Goal: Transaction & Acquisition: Purchase product/service

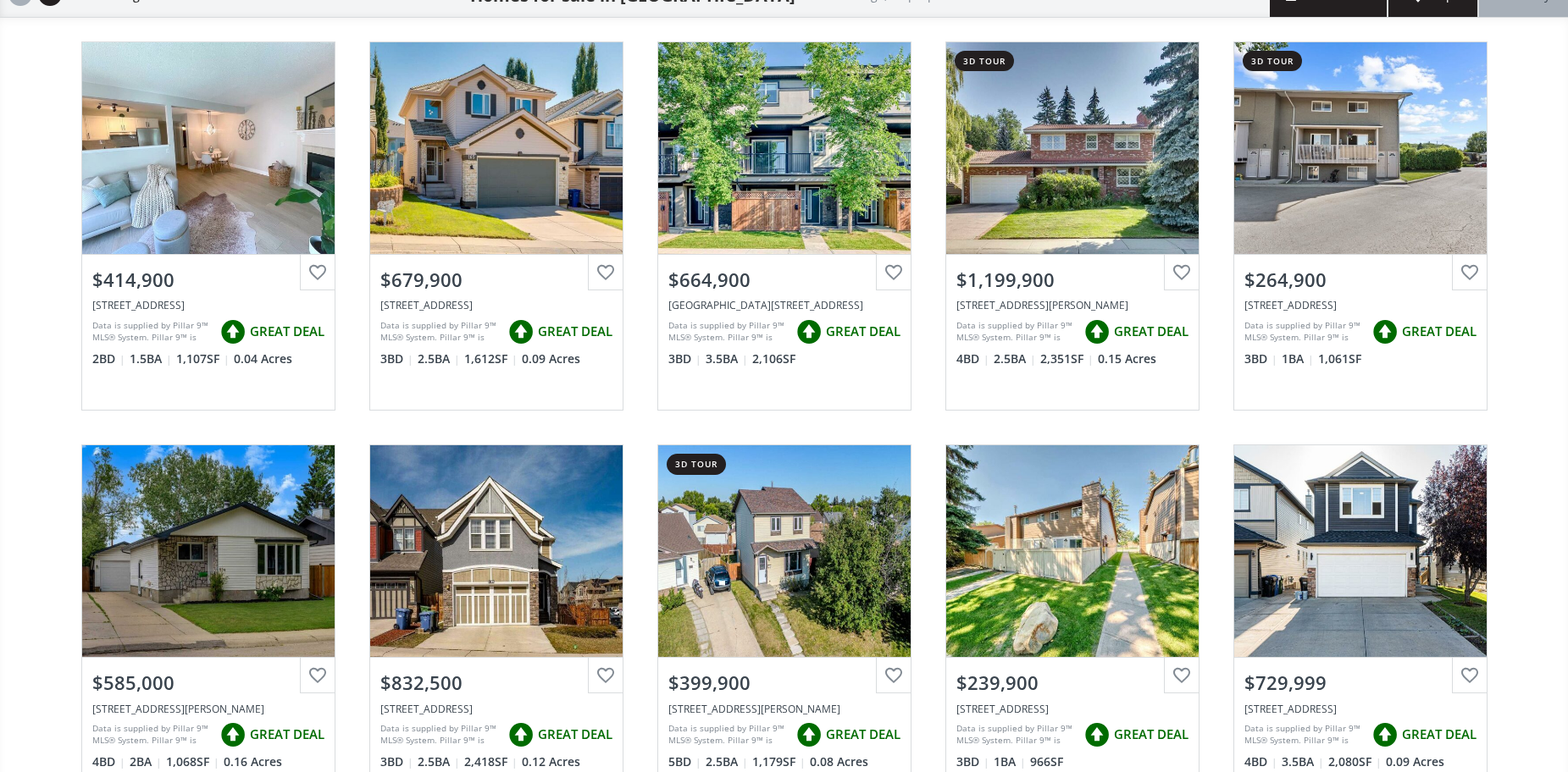
scroll to position [339, 0]
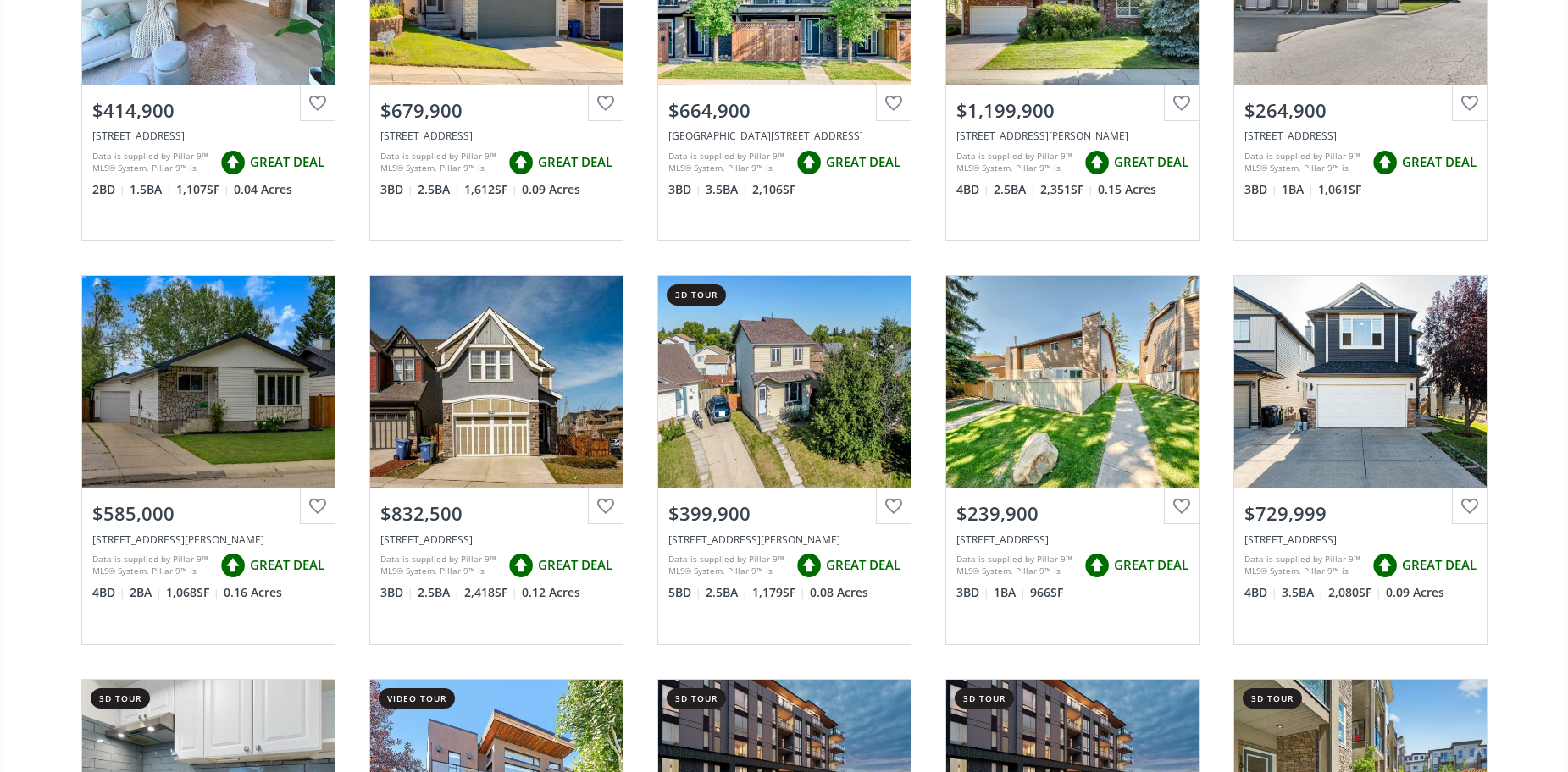
click at [1526, 258] on div "[GEOGRAPHIC_DATA] View Photos & Details $414,900 [STREET_ADDRESS] Data is suppl…" at bounding box center [784, 661] width 1568 height 1614
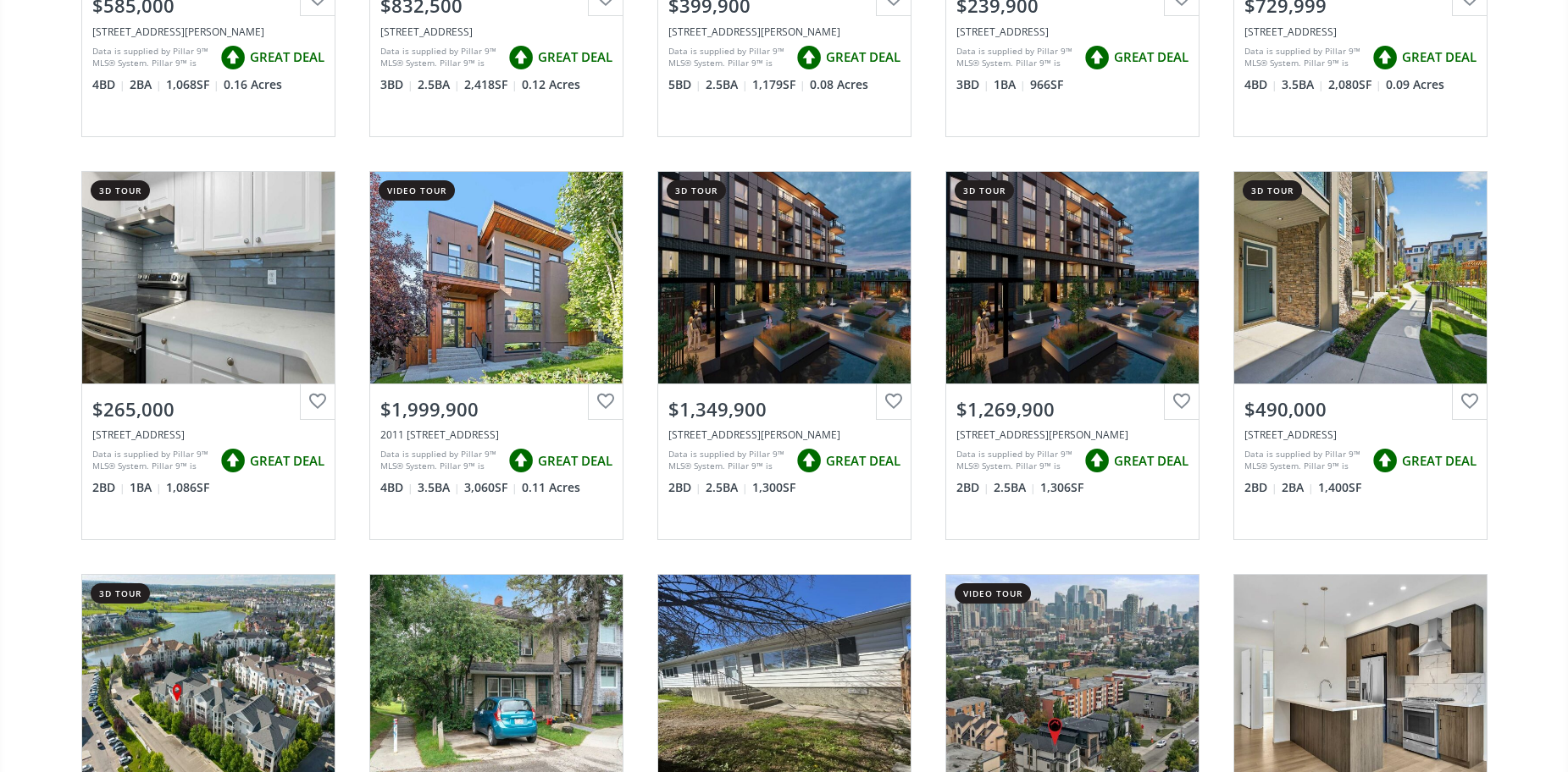
scroll to position [1016, 0]
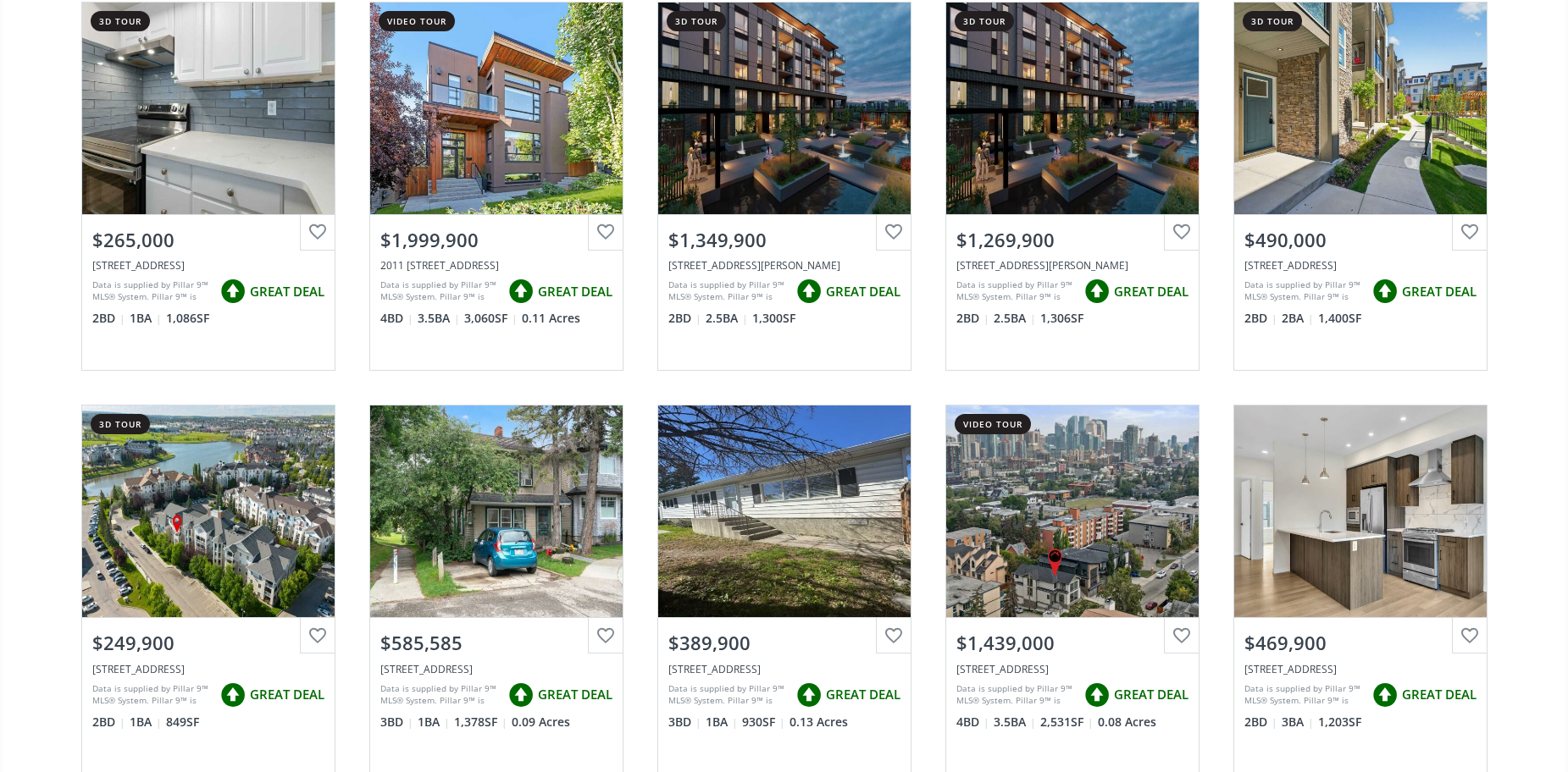
click at [1521, 158] on div "[GEOGRAPHIC_DATA] View Photos & Details $414,900 [STREET_ADDRESS] Data is suppl…" at bounding box center [784, 388] width 1568 height 2421
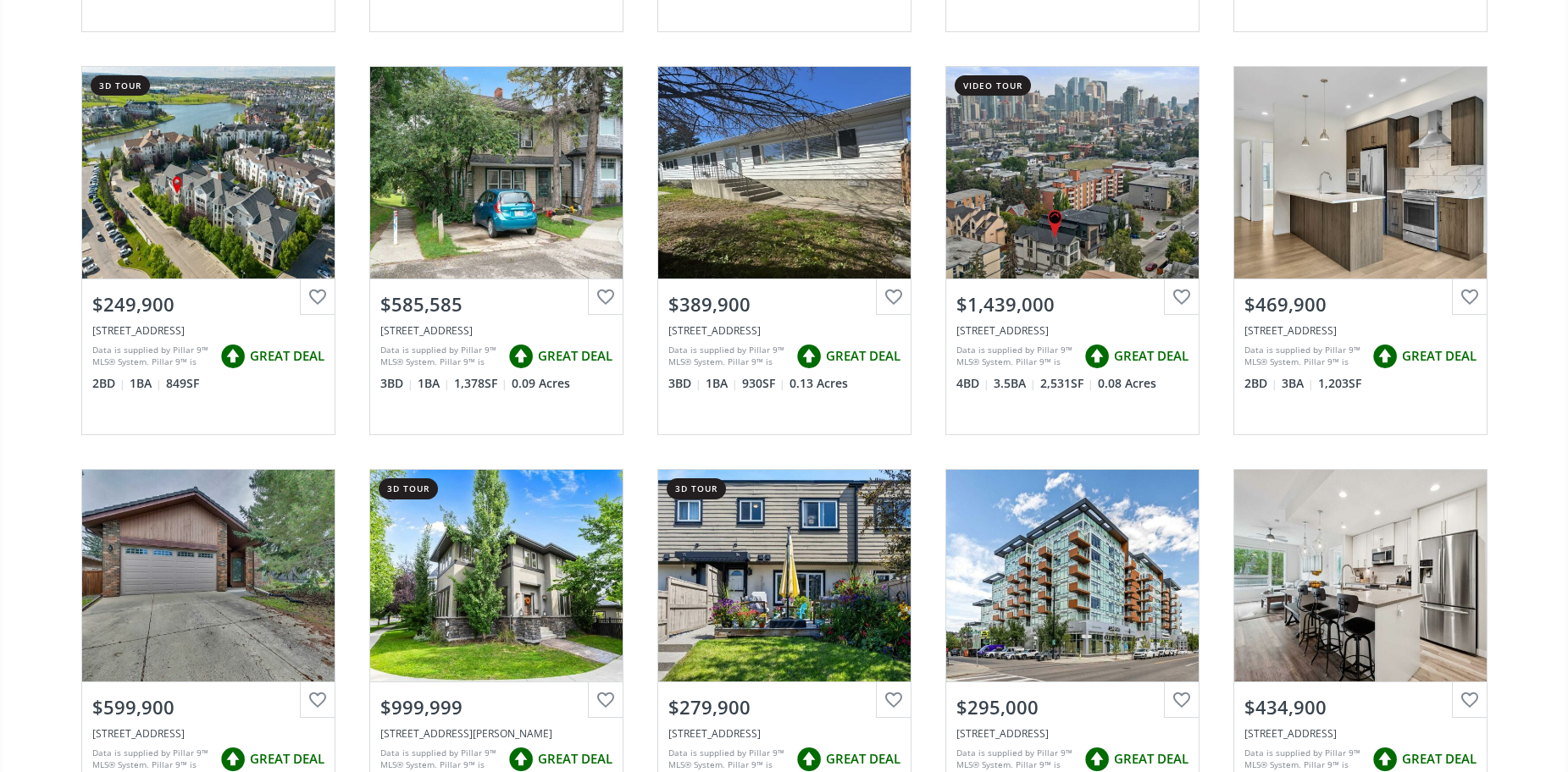
scroll to position [1524, 0]
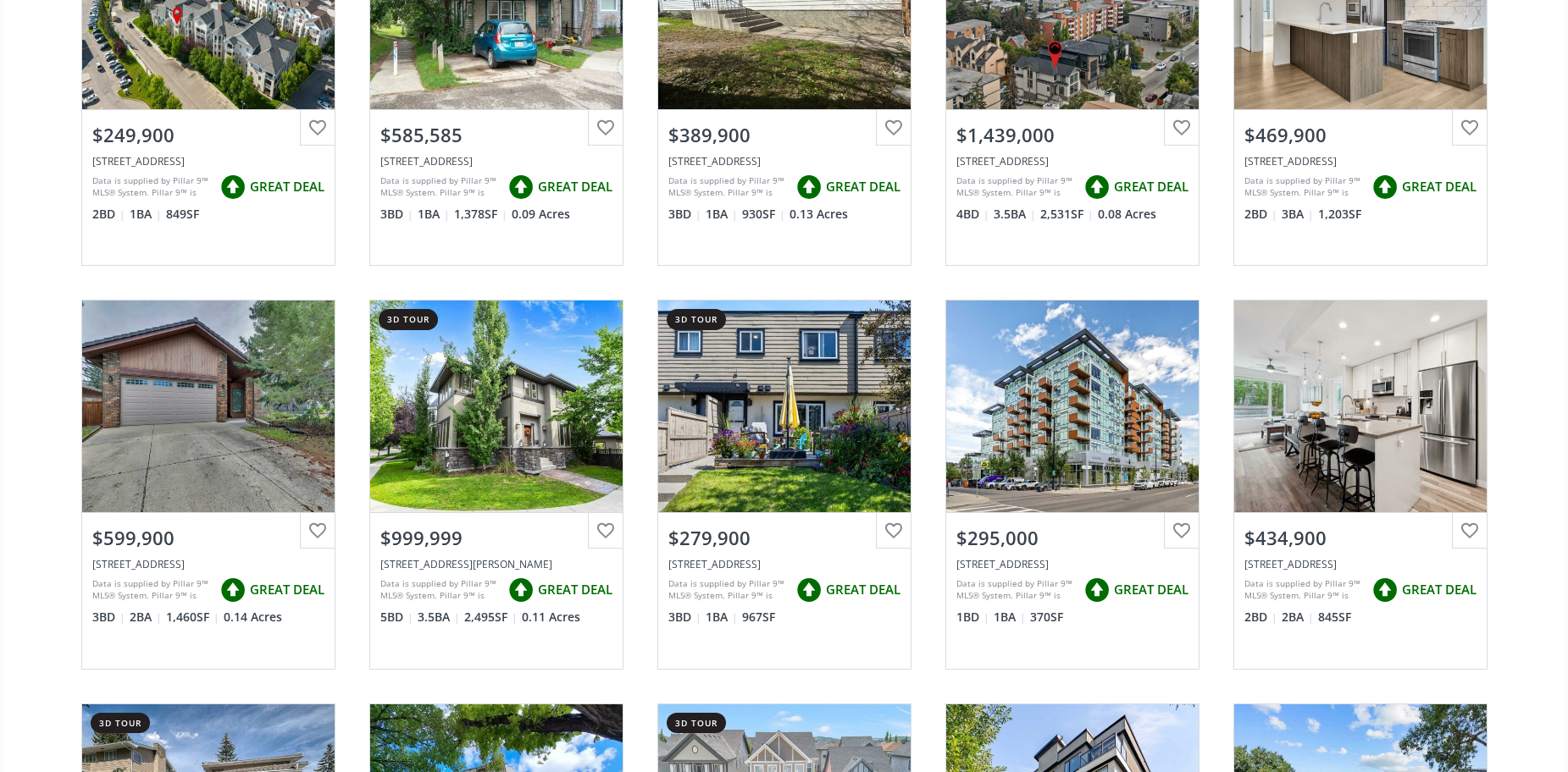
click at [1534, 218] on div "[GEOGRAPHIC_DATA] View Photos & Details $414,900 [STREET_ADDRESS] Data is suppl…" at bounding box center [784, 283] width 1568 height 3228
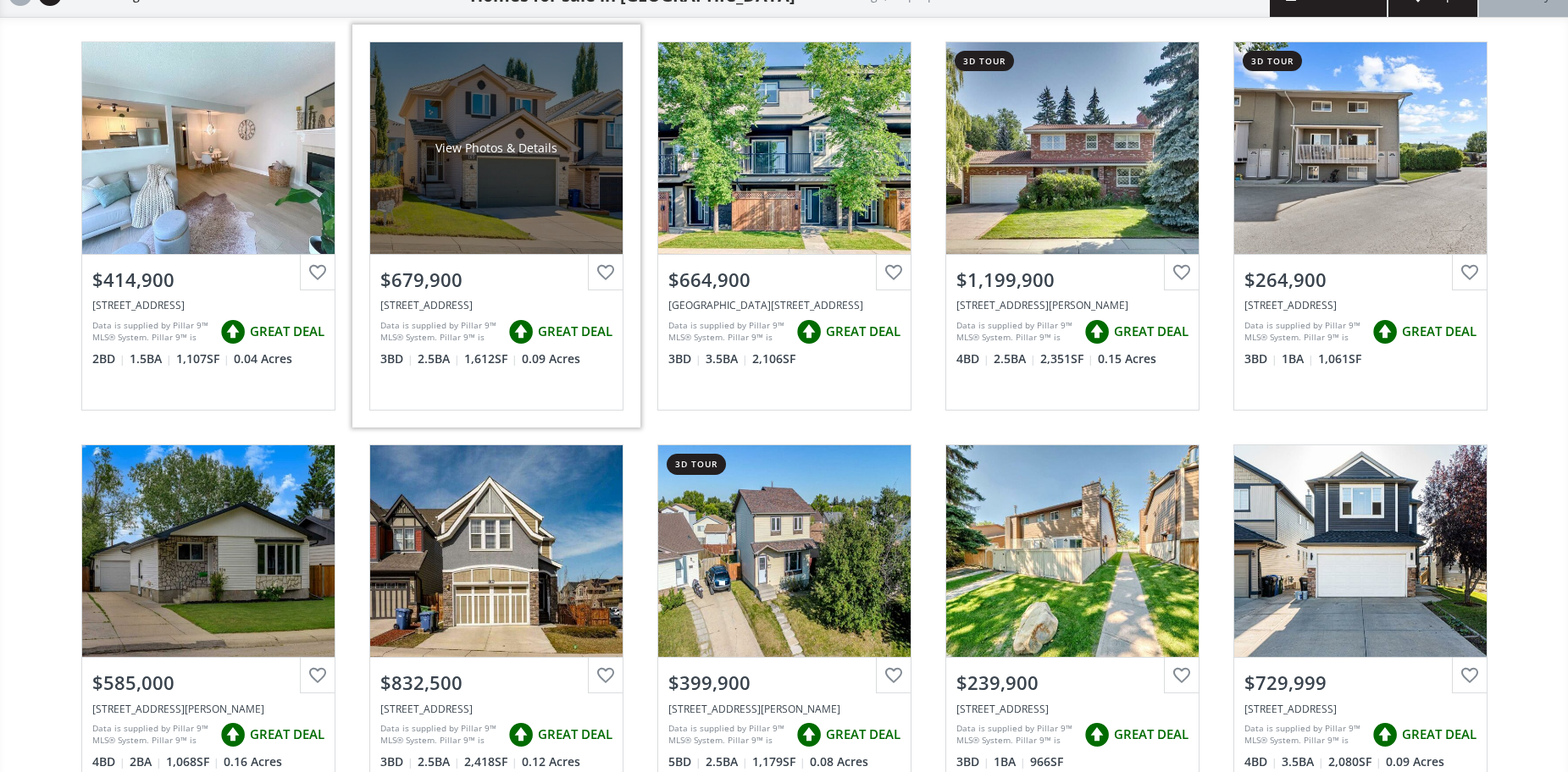
scroll to position [0, 0]
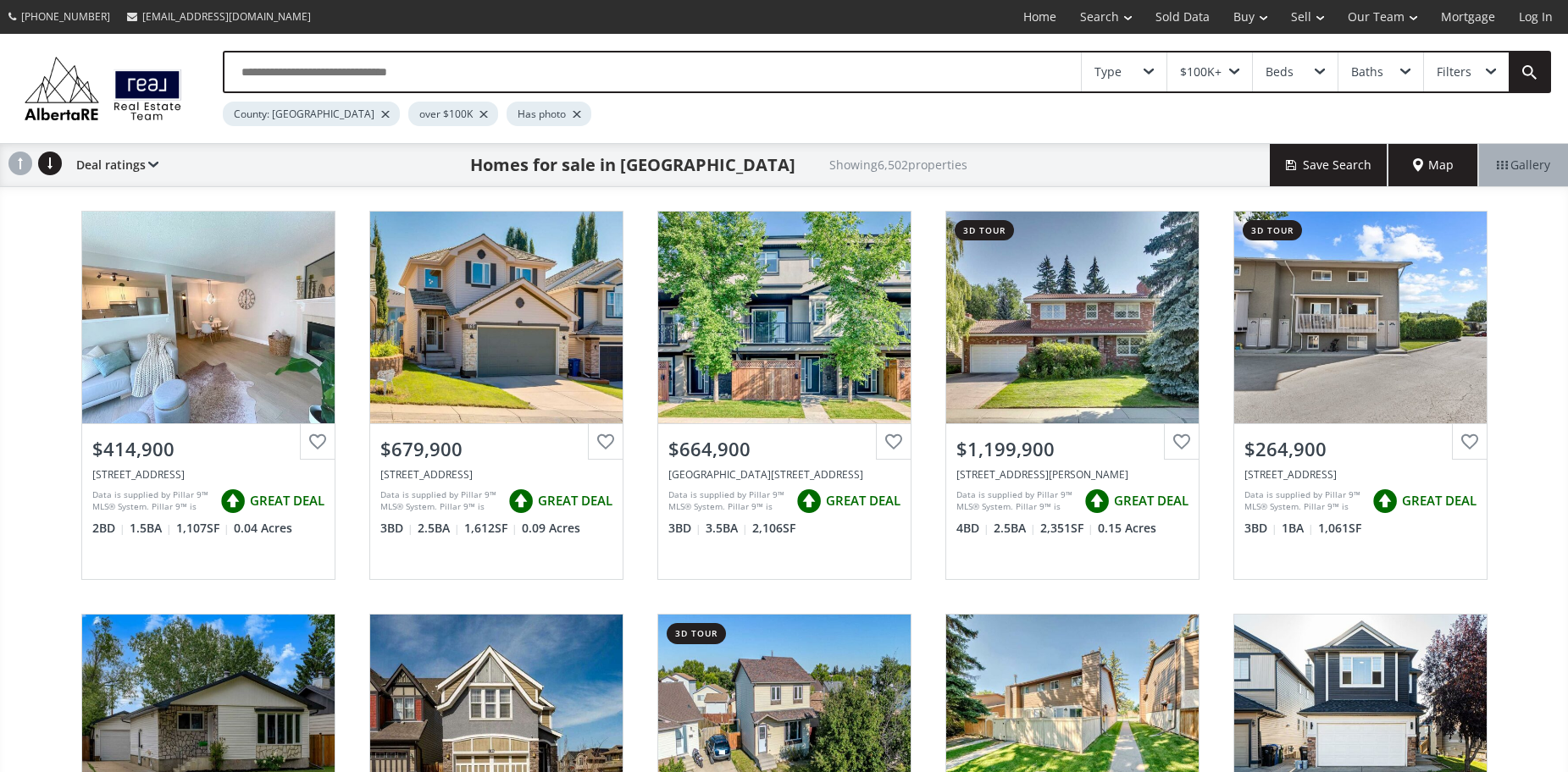
click at [497, 68] on input "text" at bounding box center [653, 72] width 857 height 39
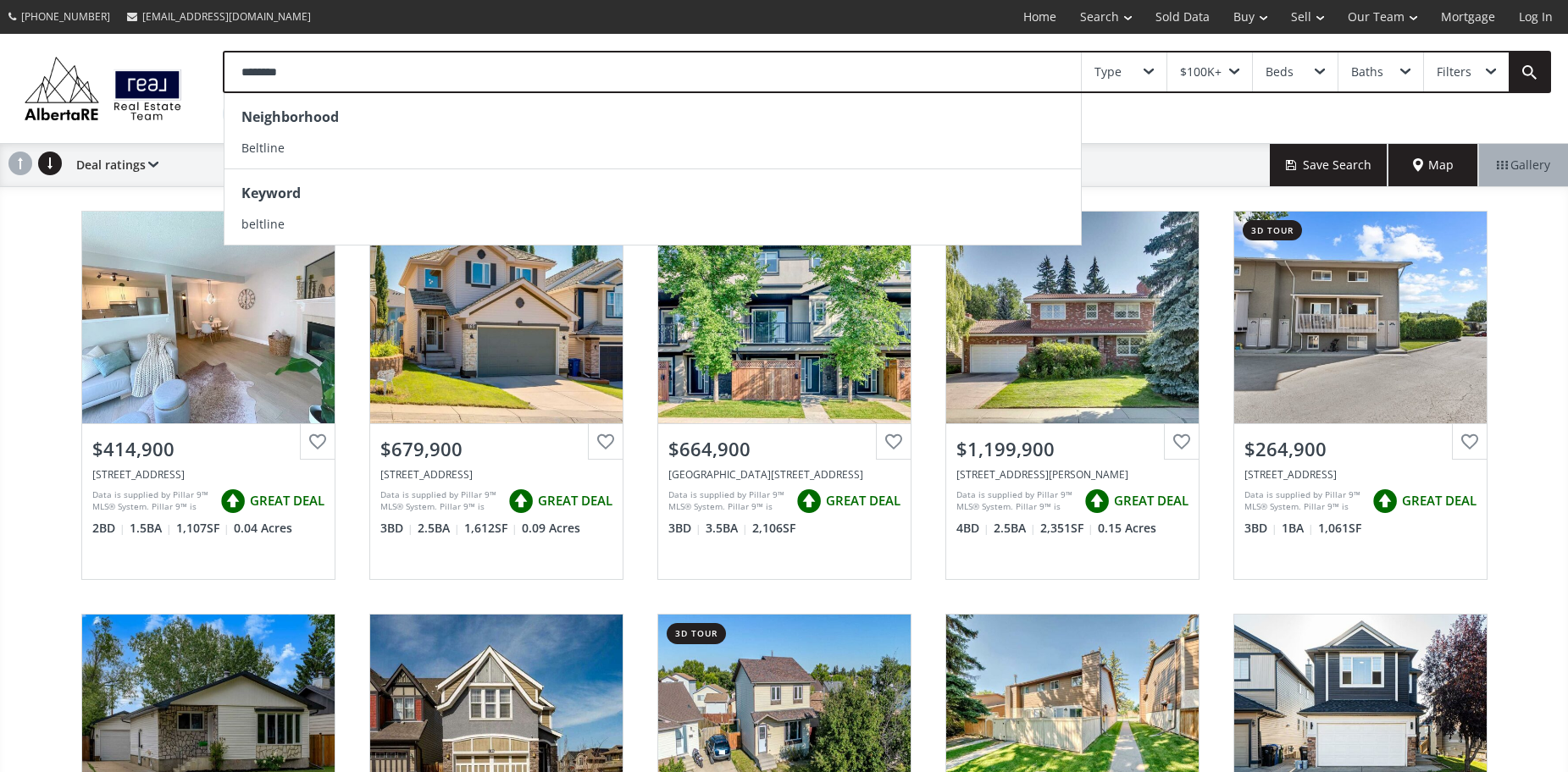
type input "********"
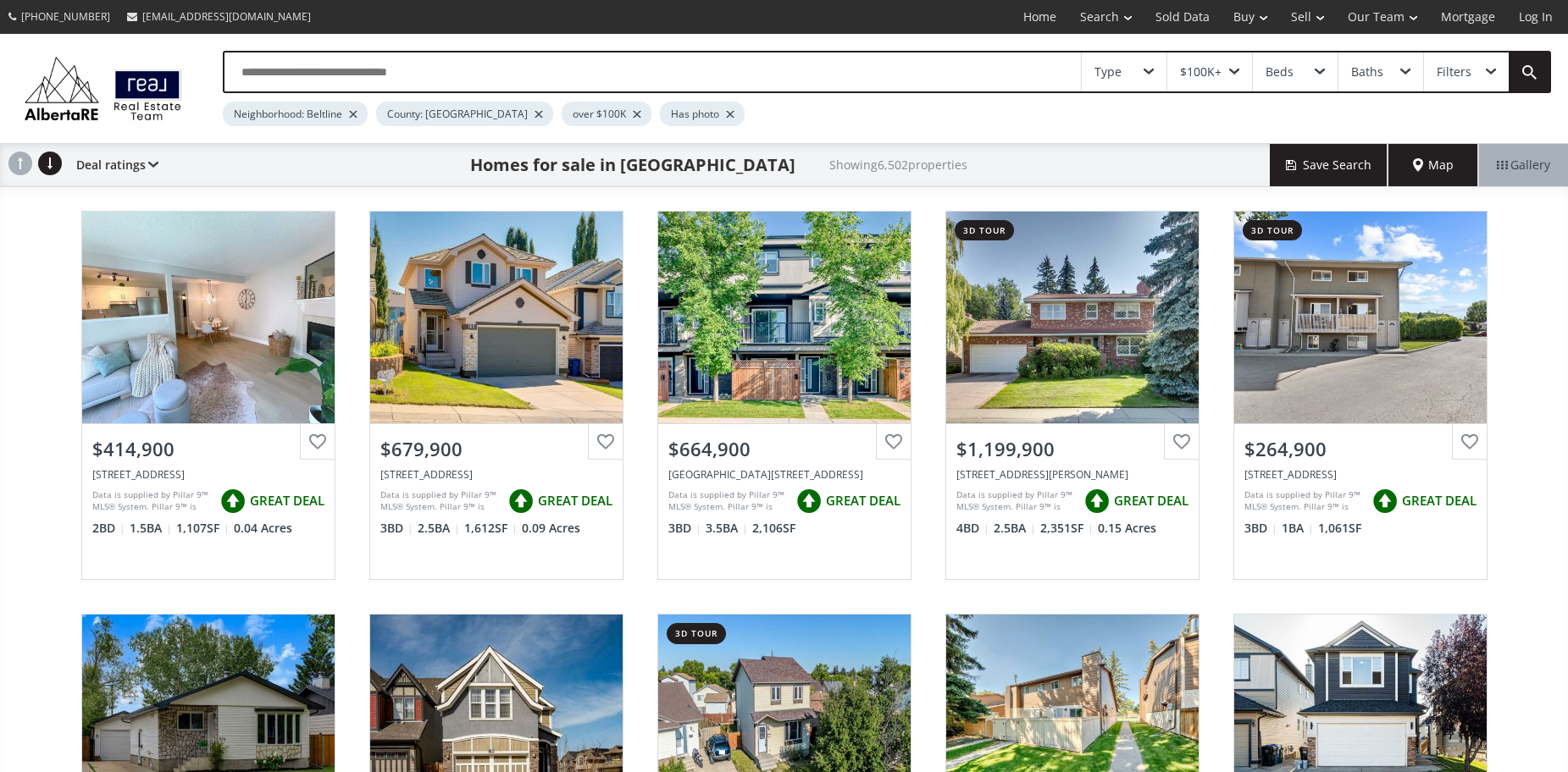
click at [427, 69] on input "text" at bounding box center [653, 72] width 857 height 39
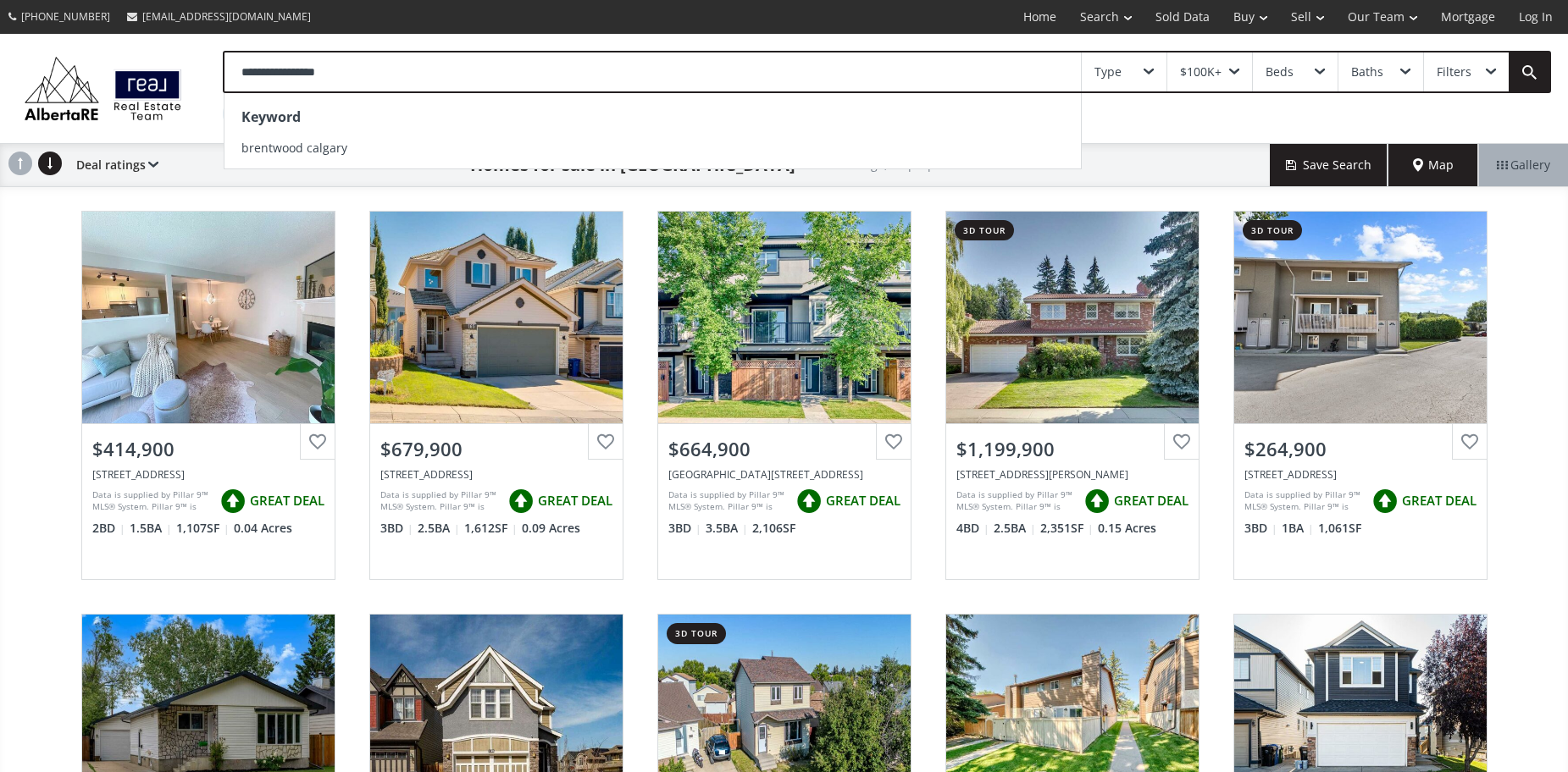
type input "**********"
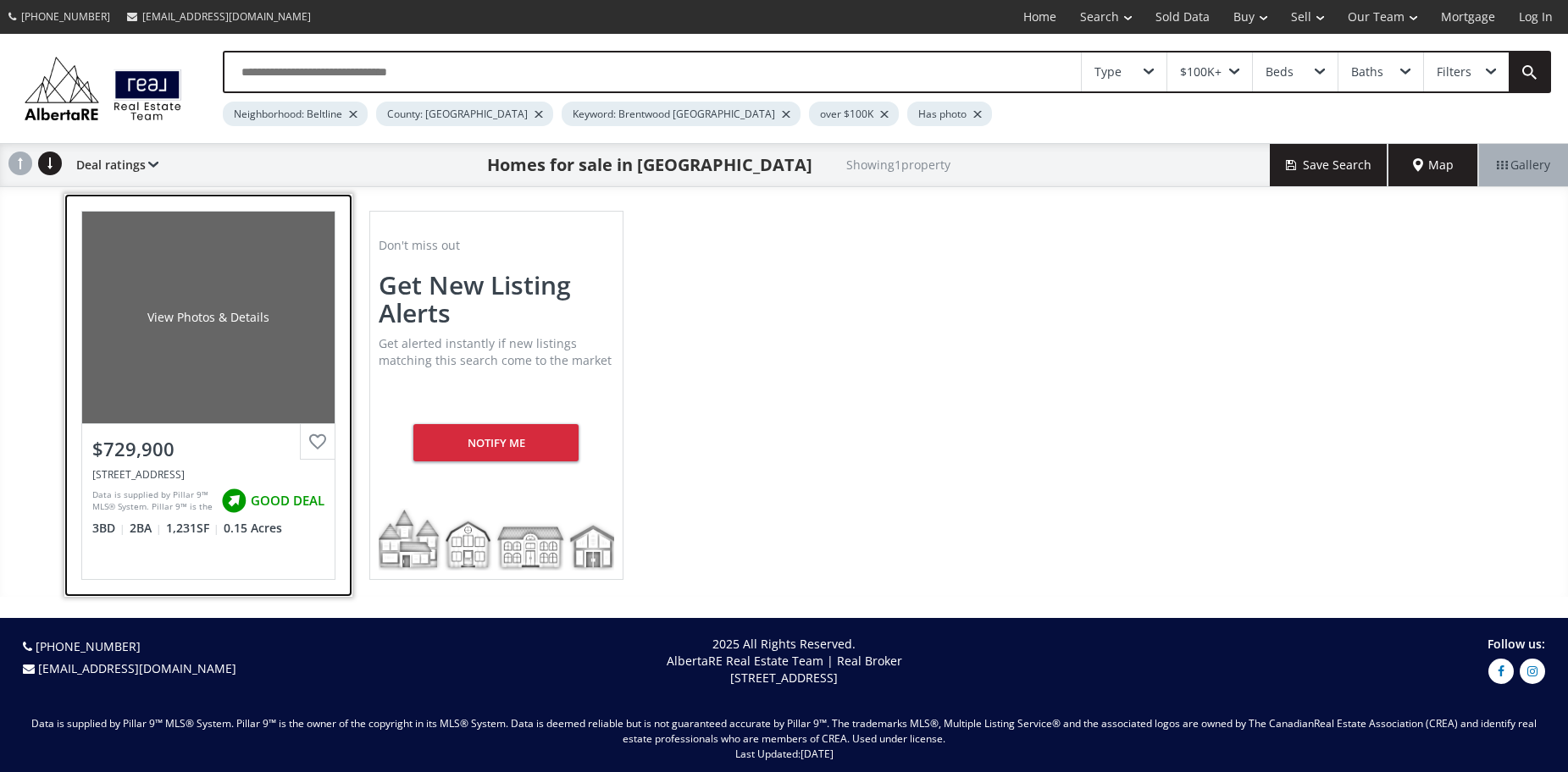
drag, startPoint x: 191, startPoint y: 357, endPoint x: 197, endPoint y: 364, distance: 9.2
click at [168, 412] on div "View Photos & Details" at bounding box center [208, 318] width 253 height 212
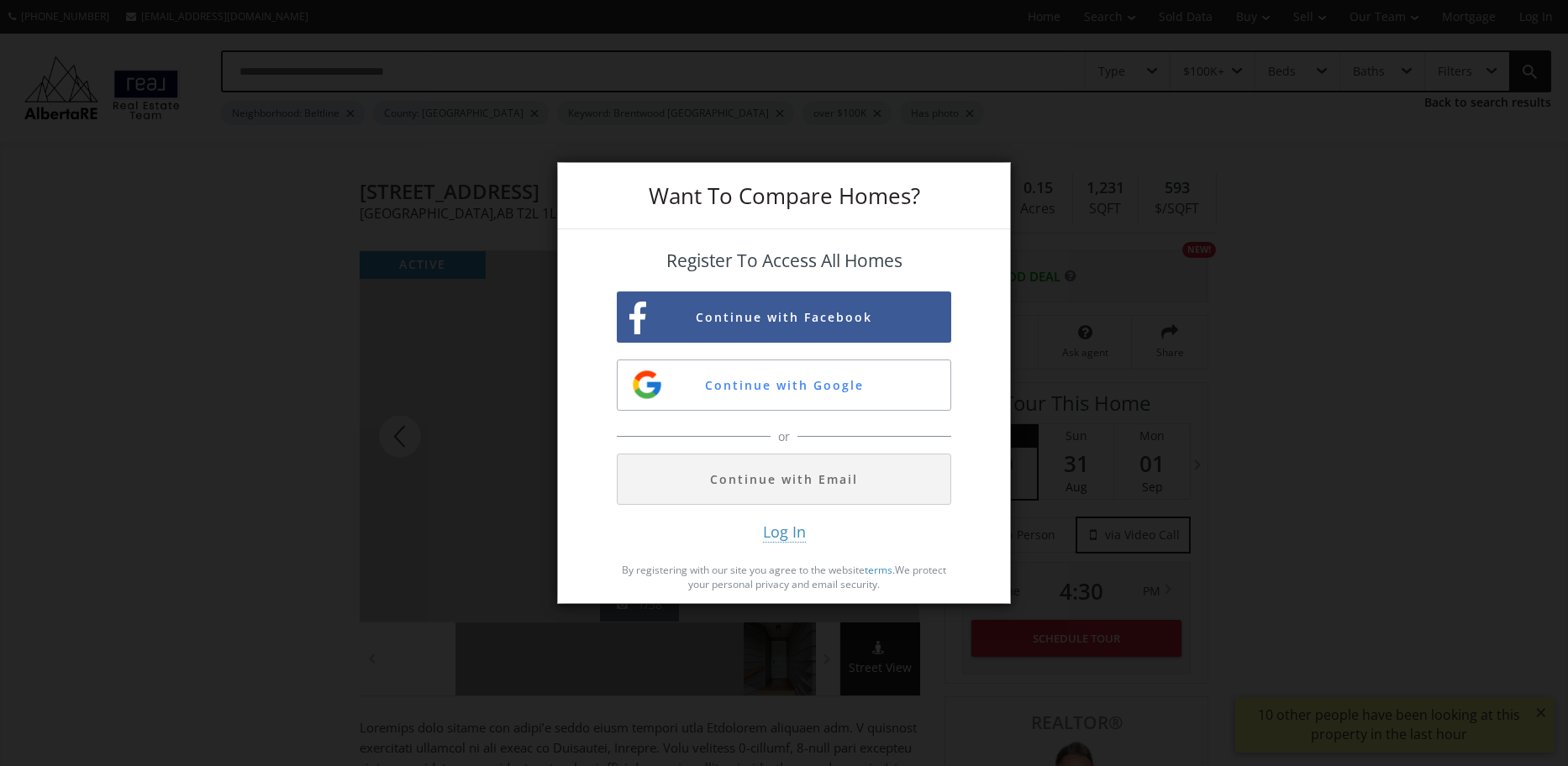
click at [1304, 216] on div "Want To Compare Homes? Register To Access All Homes Continue with Facebook Cont…" at bounding box center [784, 383] width 1568 height 766
click at [1348, 219] on div "Want To Compare Homes? Register To Access All Homes Continue with Facebook Cont…" at bounding box center [784, 383] width 1568 height 766
drag, startPoint x: 1348, startPoint y: 219, endPoint x: 1215, endPoint y: 100, distance: 178.5
click at [1333, 209] on div "Want To Compare Homes? Register To Access All Homes Continue with Facebook Cont…" at bounding box center [784, 383] width 1568 height 766
